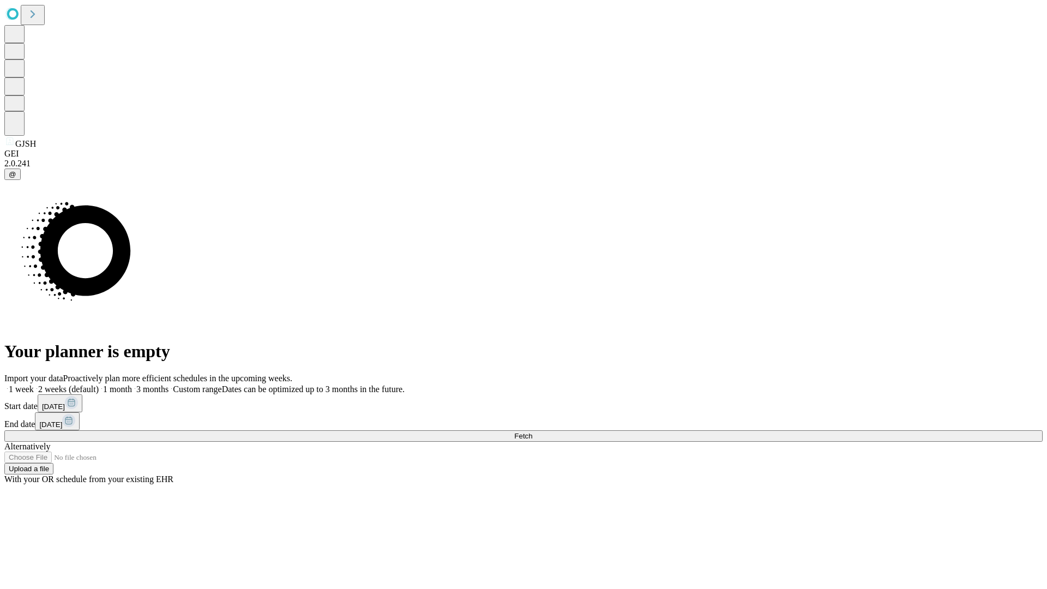
click at [532, 432] on span "Fetch" at bounding box center [523, 436] width 18 height 8
